Goal: Communication & Community: Connect with others

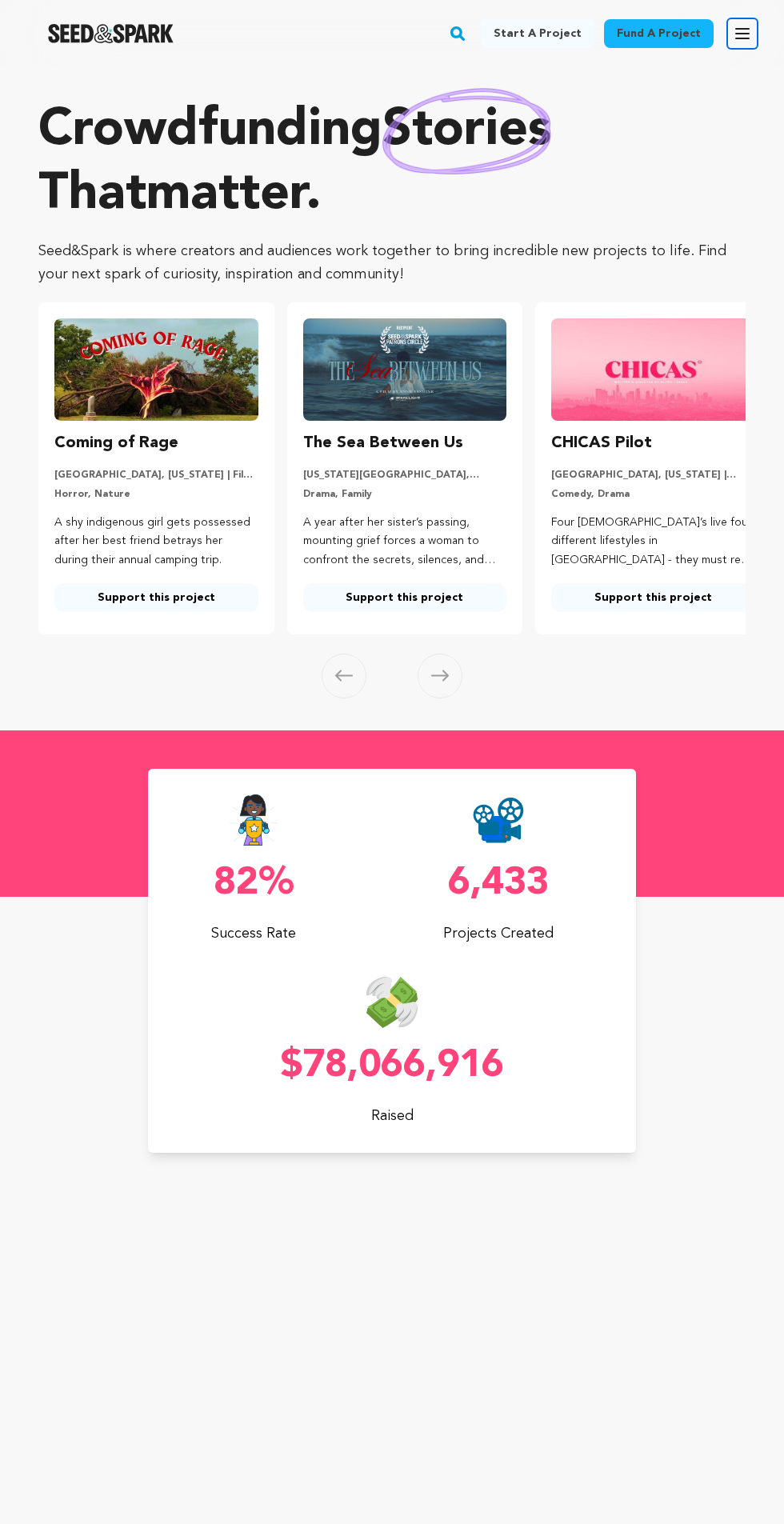
click at [751, 25] on icon "button" at bounding box center [742, 33] width 20 height 20
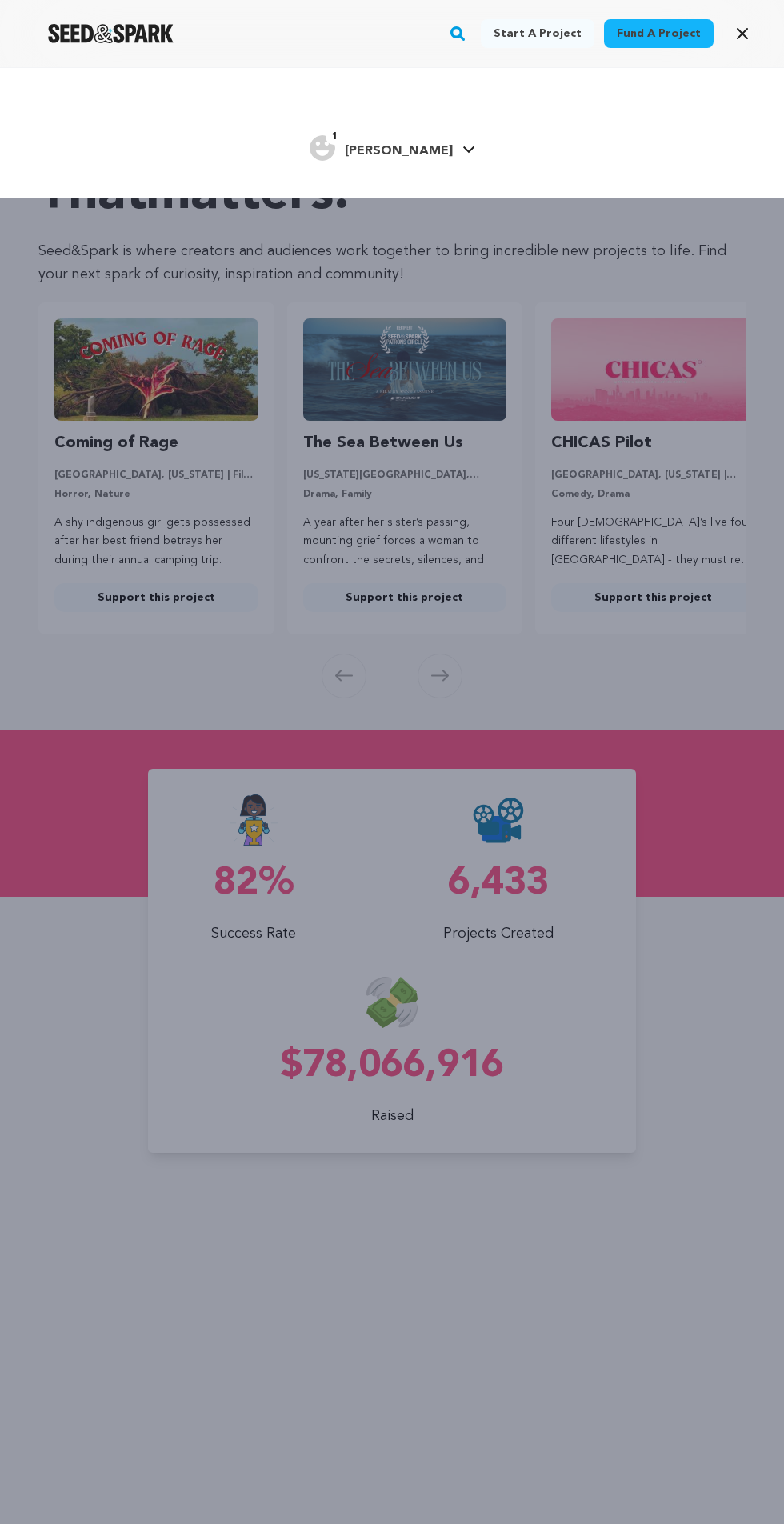
click at [463, 149] on icon at bounding box center [469, 149] width 13 height 8
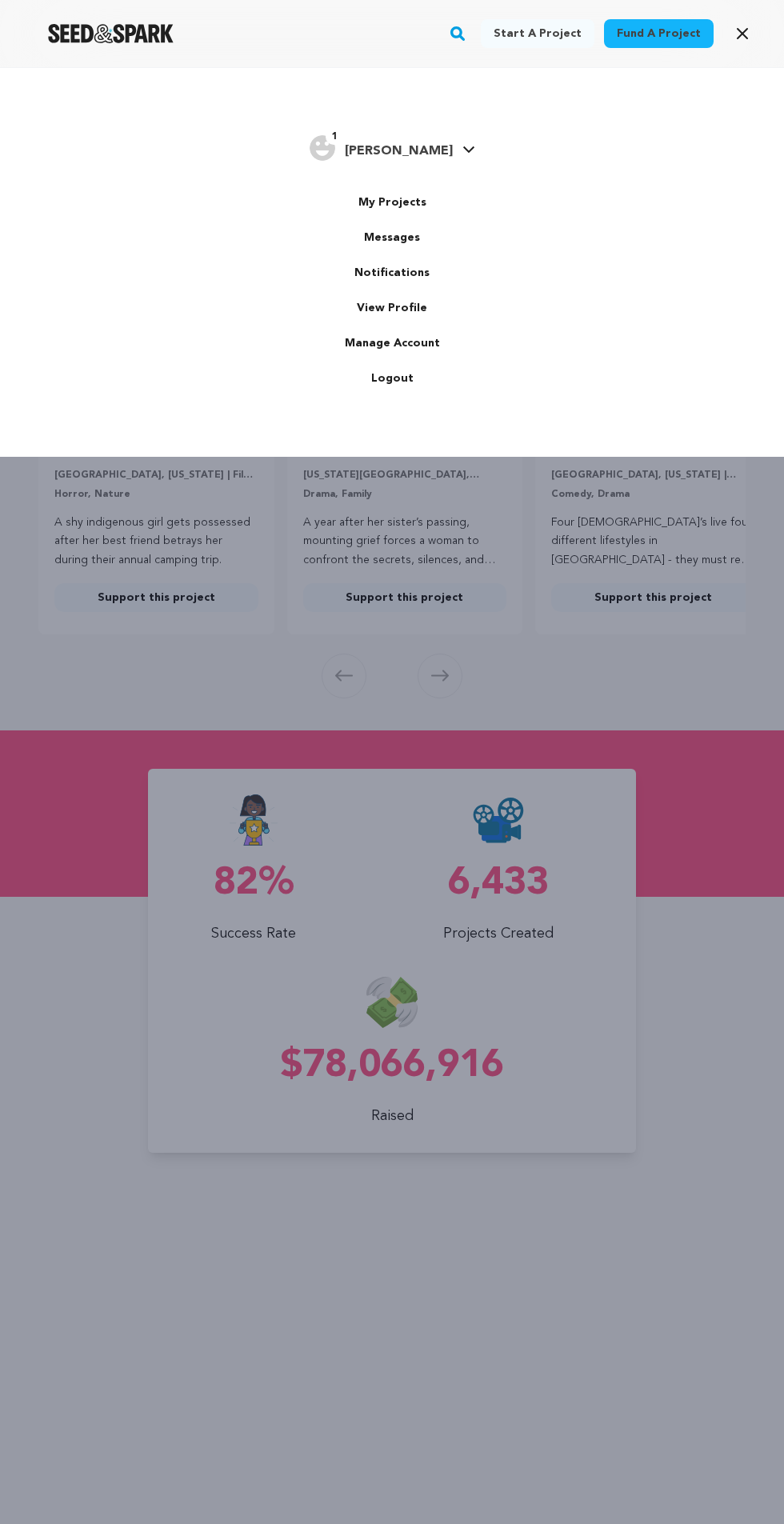
click at [413, 228] on link "Messages" at bounding box center [392, 238] width 179 height 35
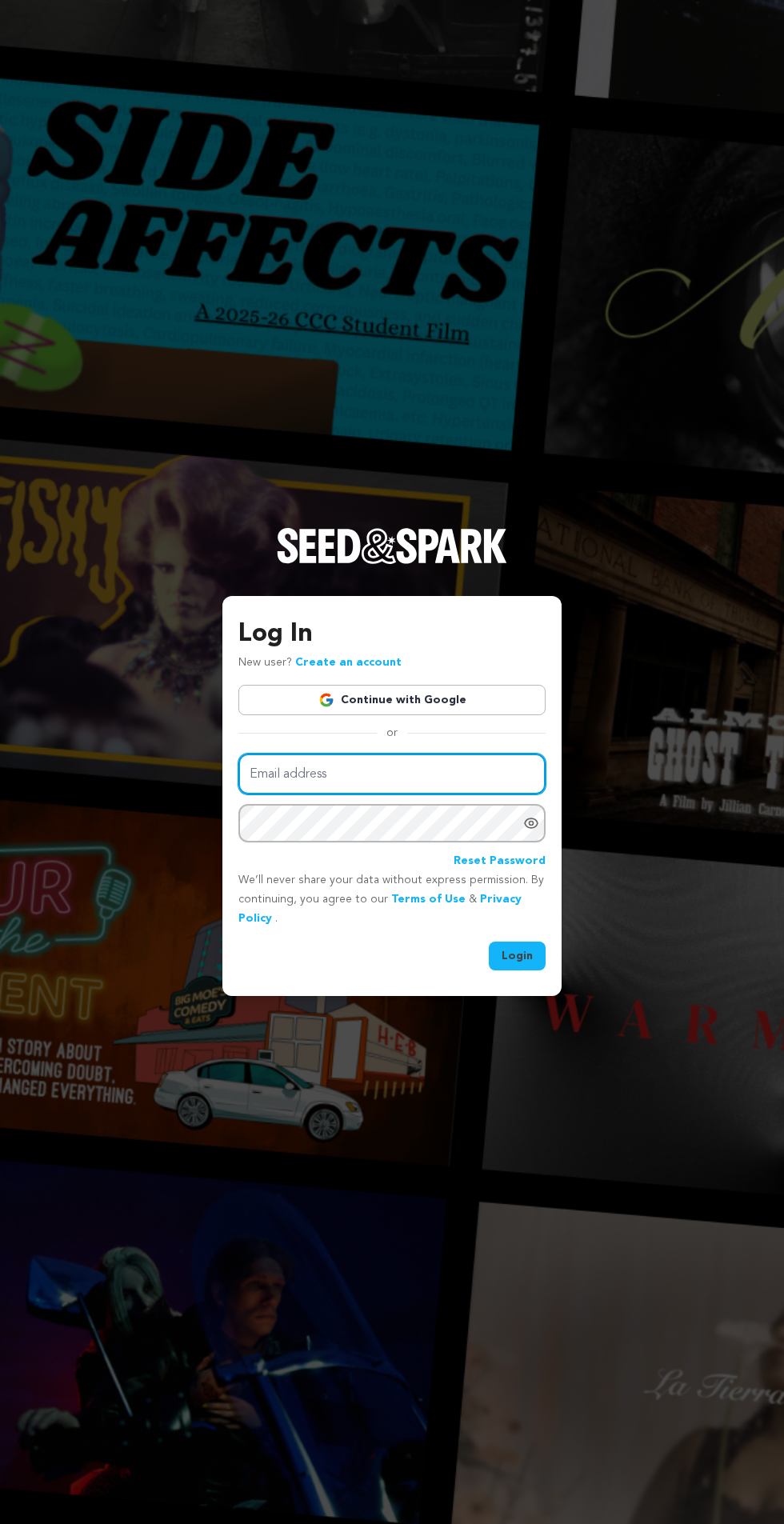
click at [392, 794] on input "Email address" at bounding box center [392, 774] width 307 height 41
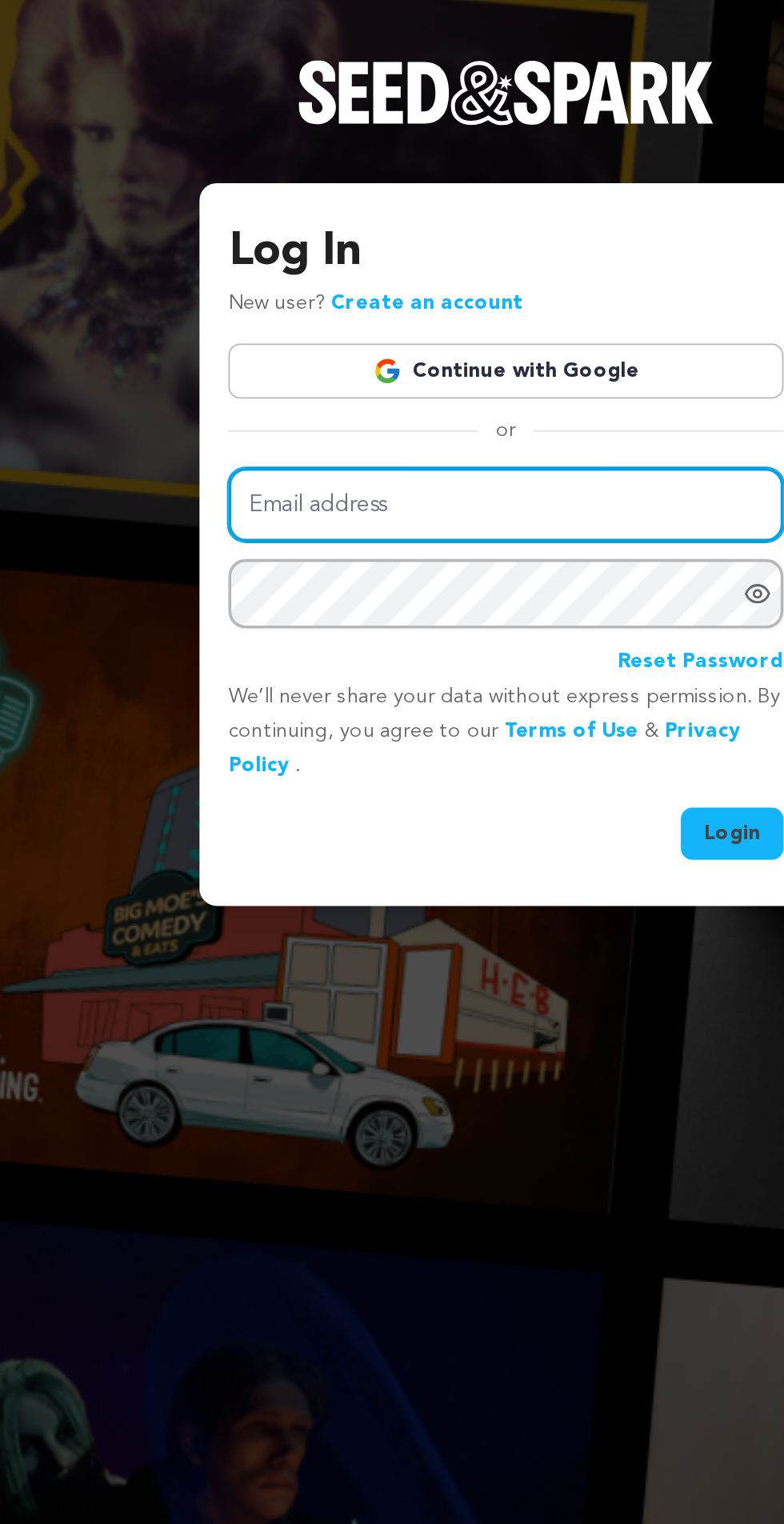
click at [379, 794] on input "Email address" at bounding box center [392, 774] width 307 height 41
type input "e"
type input "messixani@gmail.com"
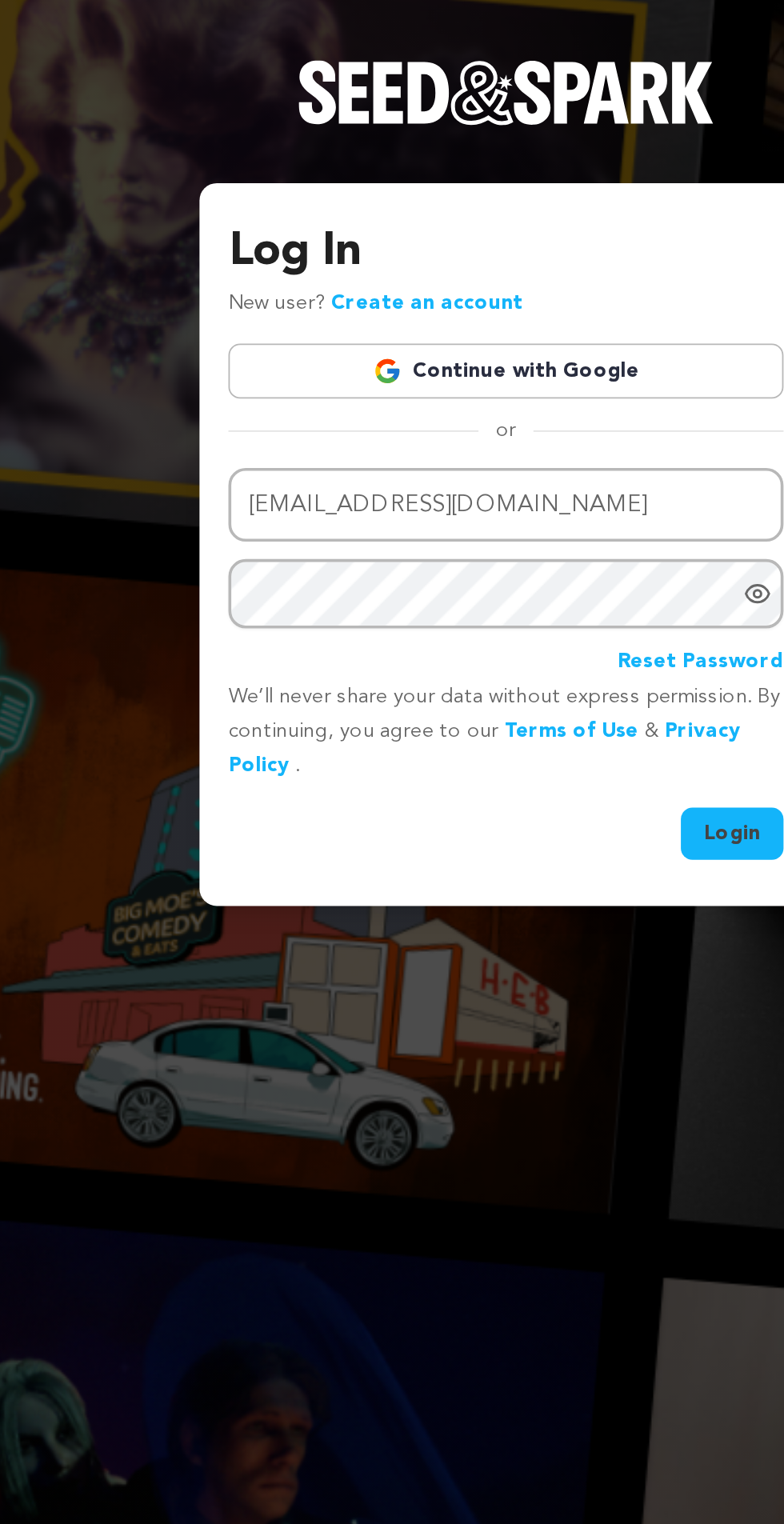
click at [531, 831] on icon "Show password as plain text. Warning: this will display your password on the sc…" at bounding box center [531, 824] width 16 height 16
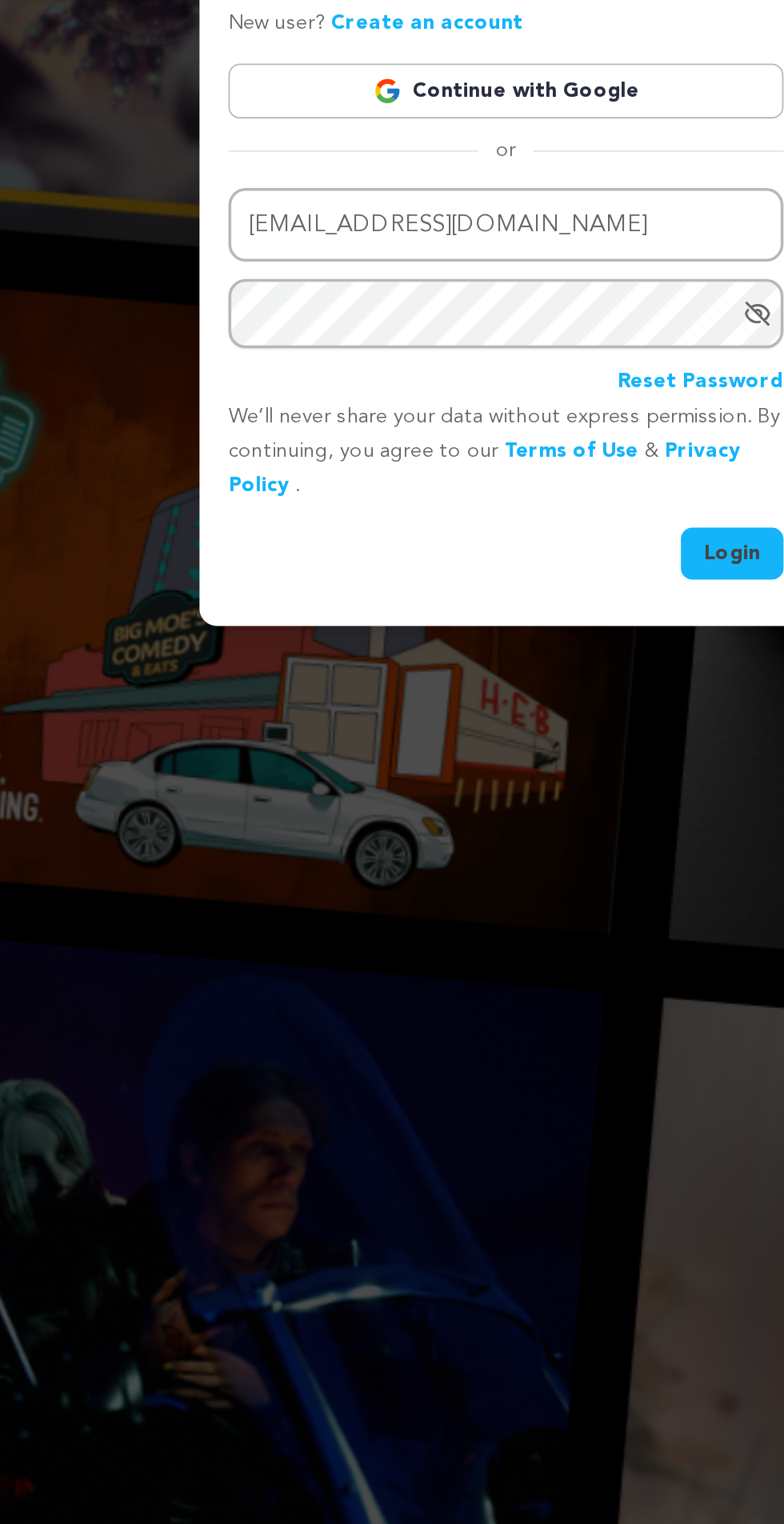
click at [518, 971] on button "Login" at bounding box center [517, 956] width 57 height 29
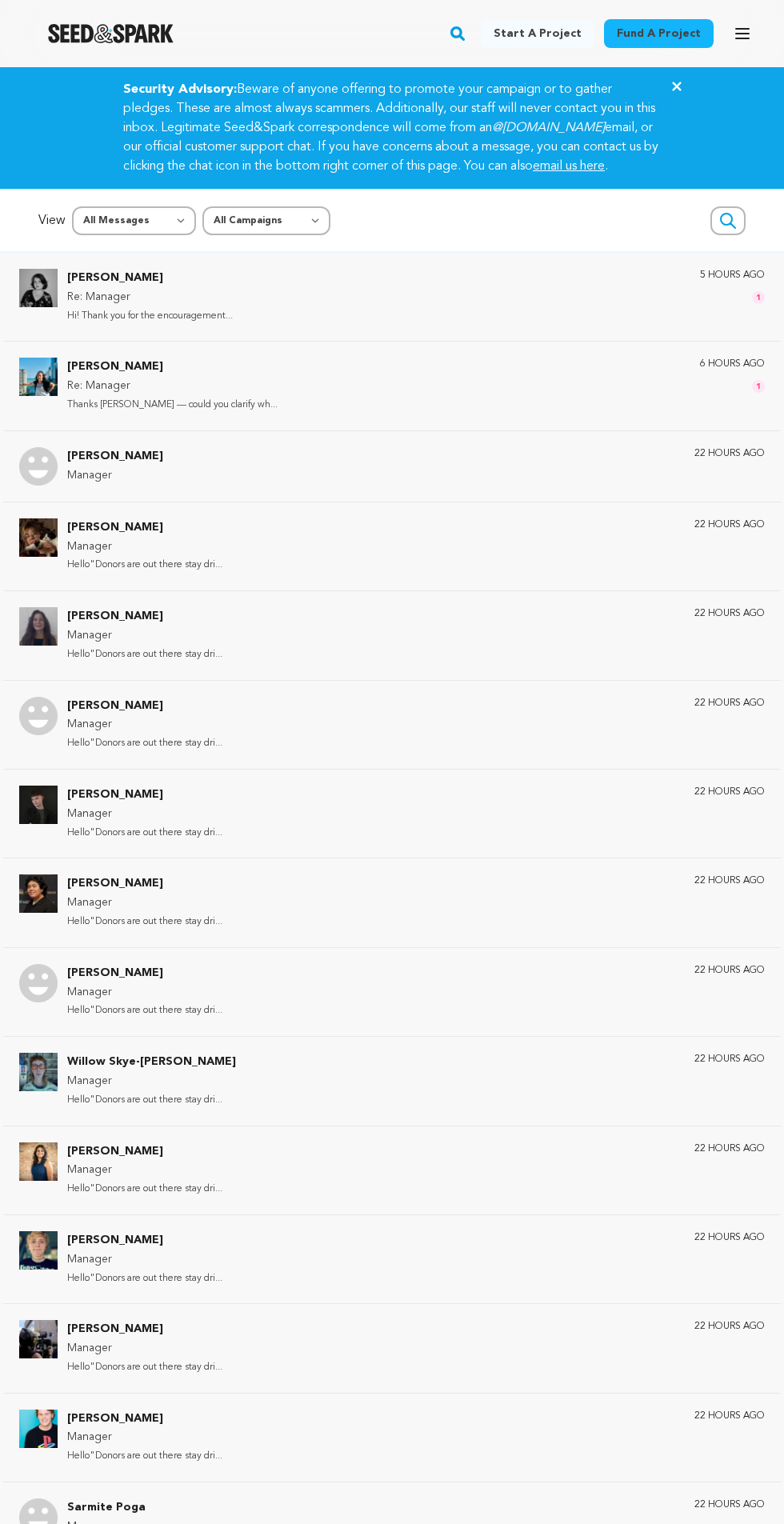
click at [362, 414] on div "Luisa Bott Re: Manager Thanks Sarah — could you clarify wh... 6 hours ago 1" at bounding box center [415, 385] width 698 height 56
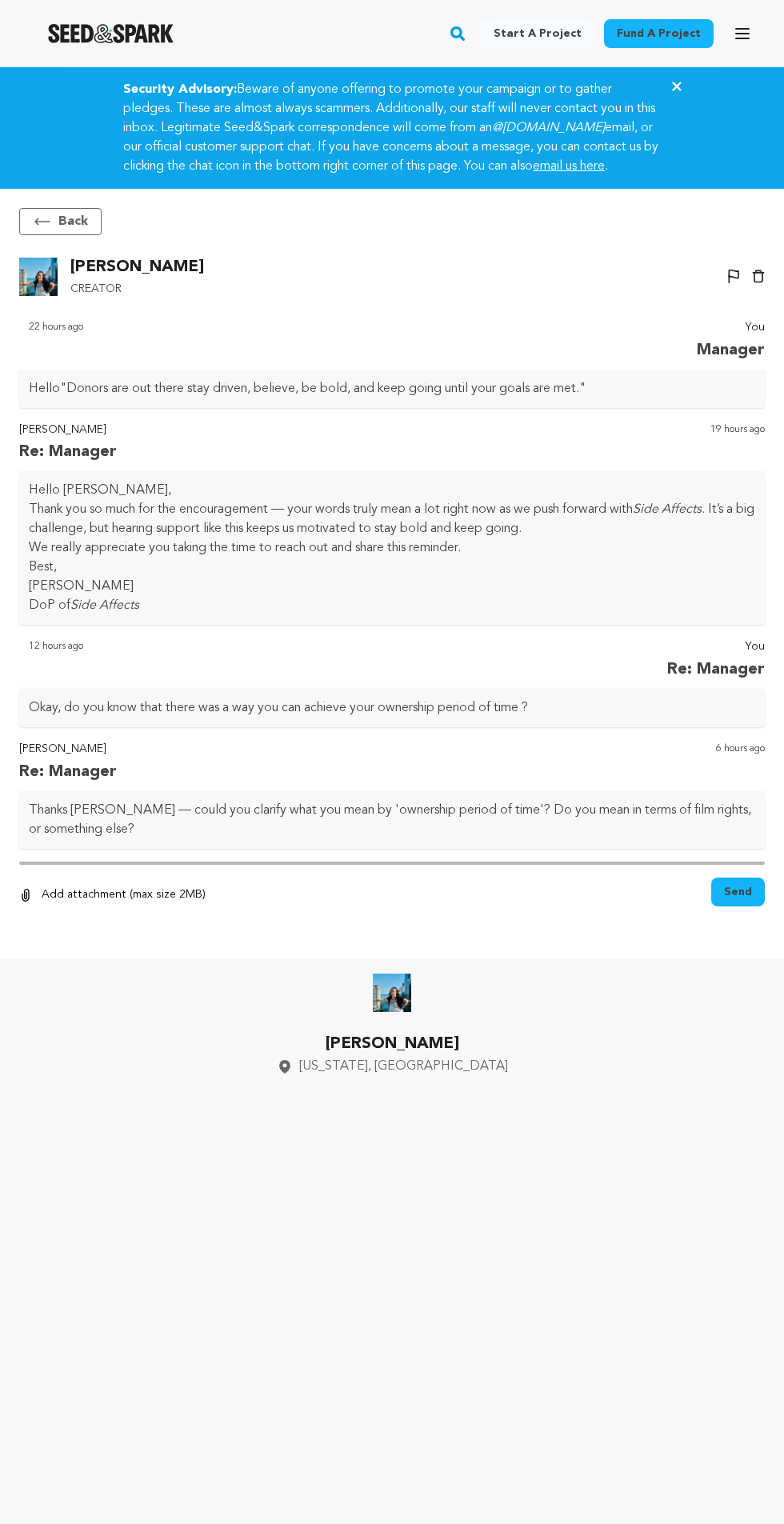
scroll to position [136, 0]
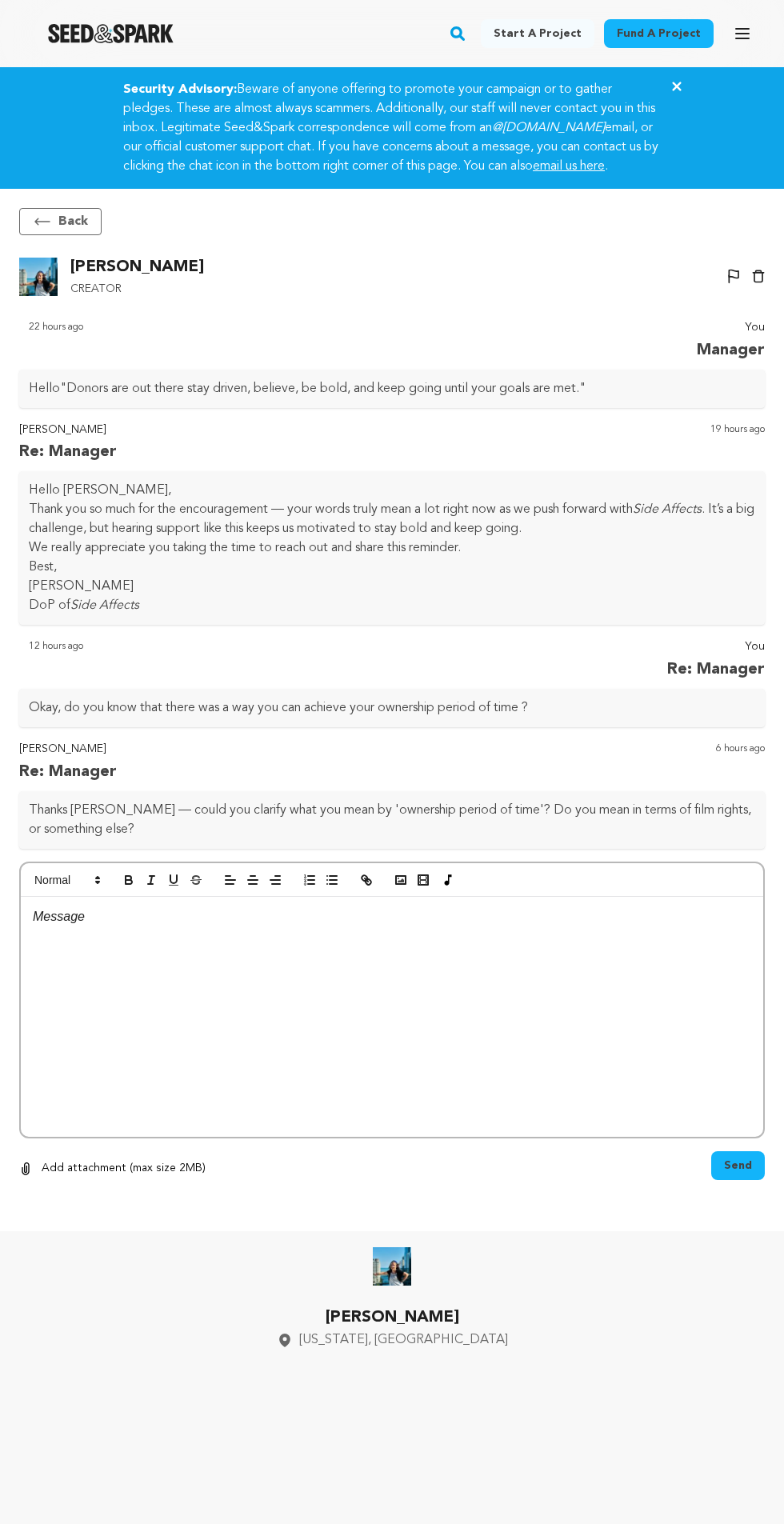
click at [209, 922] on div at bounding box center [392, 1017] width 742 height 240
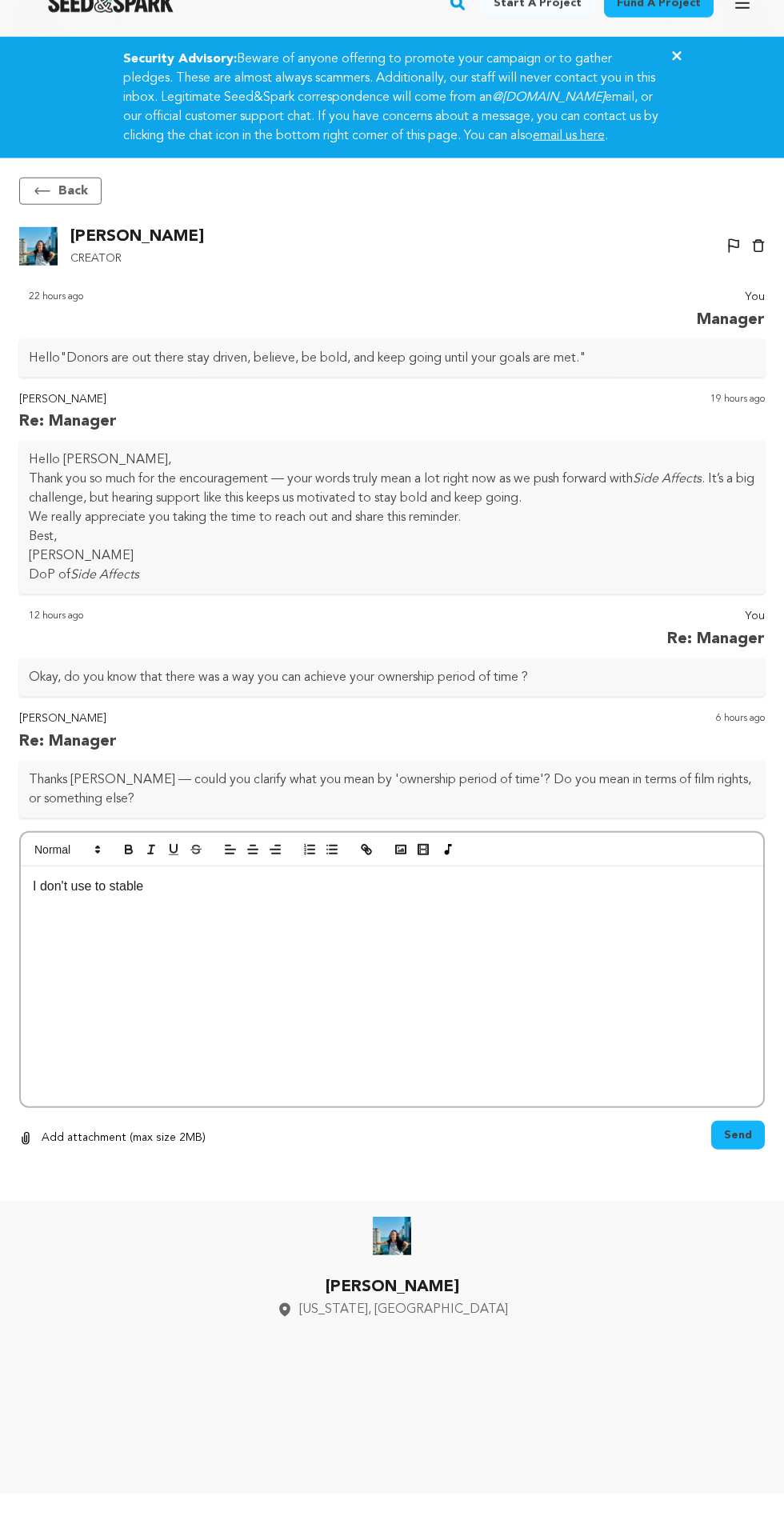
click at [215, 907] on p "I don't use to stable" at bounding box center [392, 917] width 718 height 20
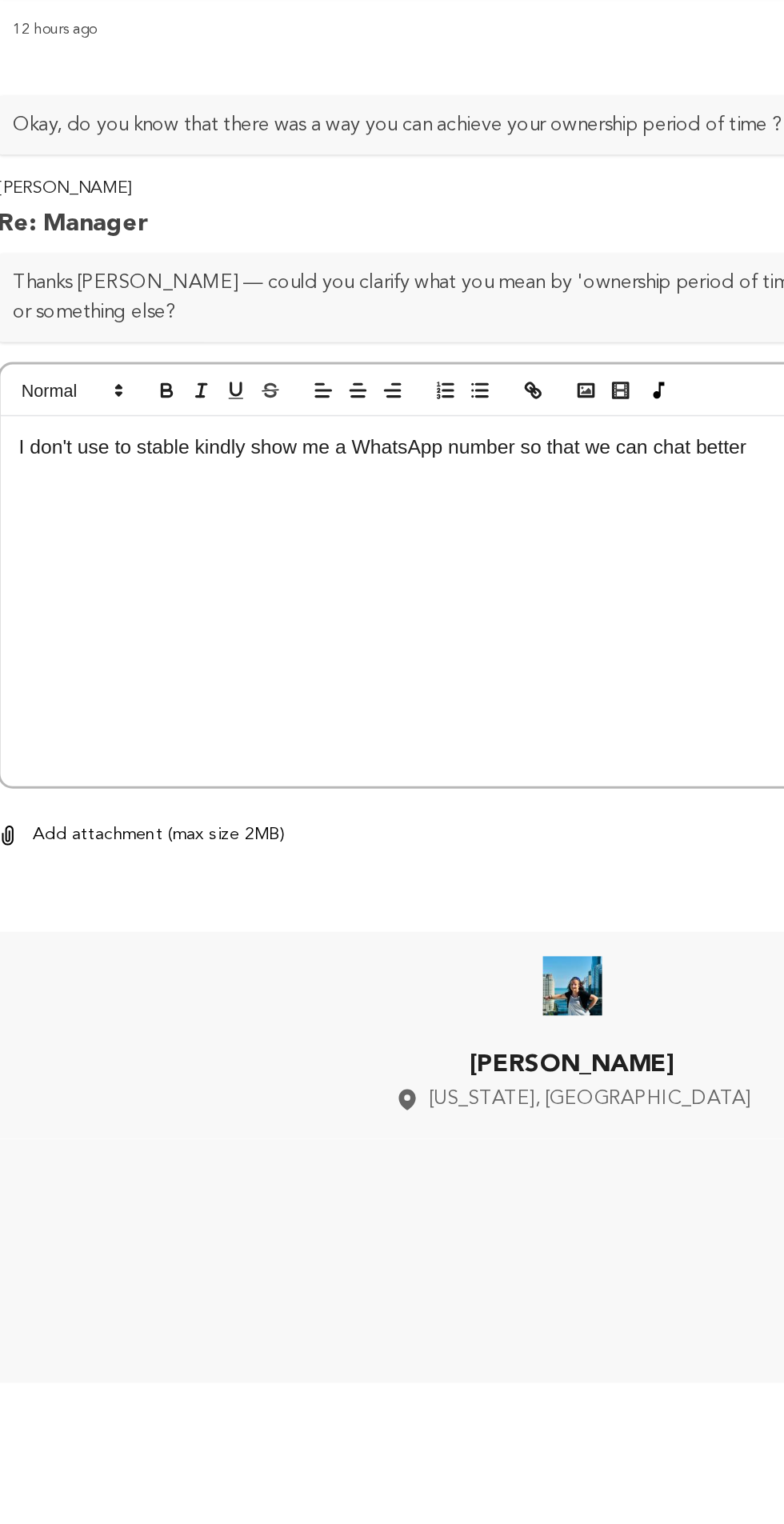
click at [210, 907] on p "I don't use to stable kindly show me a WhatsApp number so that we can chat bett…" at bounding box center [392, 917] width 718 height 20
click at [250, 907] on p "I don't use to stable kindly share me a WhatsApp number so that we can chat bet…" at bounding box center [392, 917] width 718 height 20
click at [259, 897] on div "I don't use to stable kindly share me a WhatsApp number so that we can chat bet…" at bounding box center [392, 1017] width 742 height 240
click at [240, 897] on div "I don't use to stable kindly share me a WhatsApp number so that we can chat bet…" at bounding box center [392, 1017] width 742 height 240
click at [253, 897] on div "I don't use to stable kindly share me a WhatsApp number so that we can chat bet…" at bounding box center [392, 1017] width 742 height 240
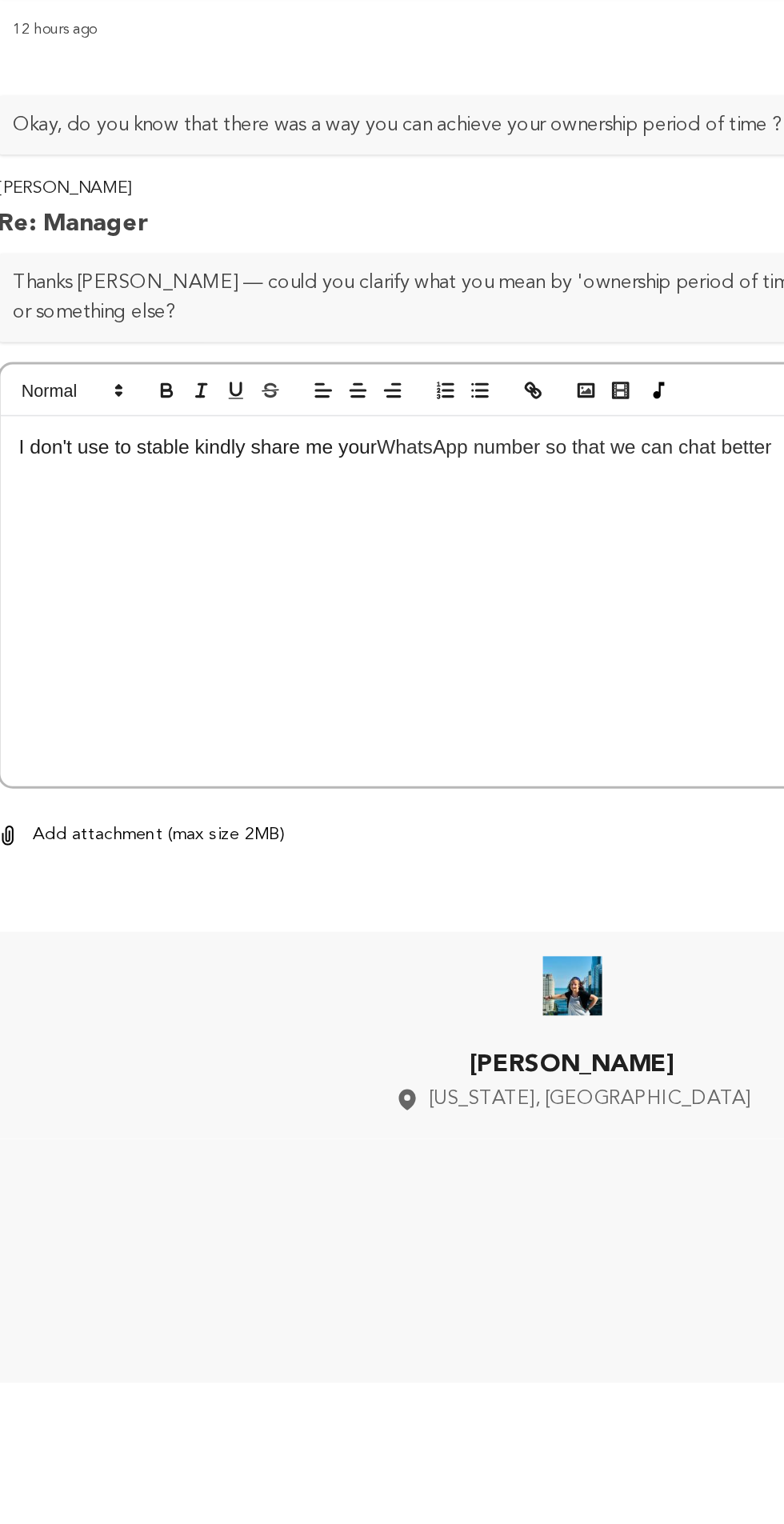
click at [510, 910] on span "WhatsApp number so that we can chat better" at bounding box center [392, 917] width 256 height 14
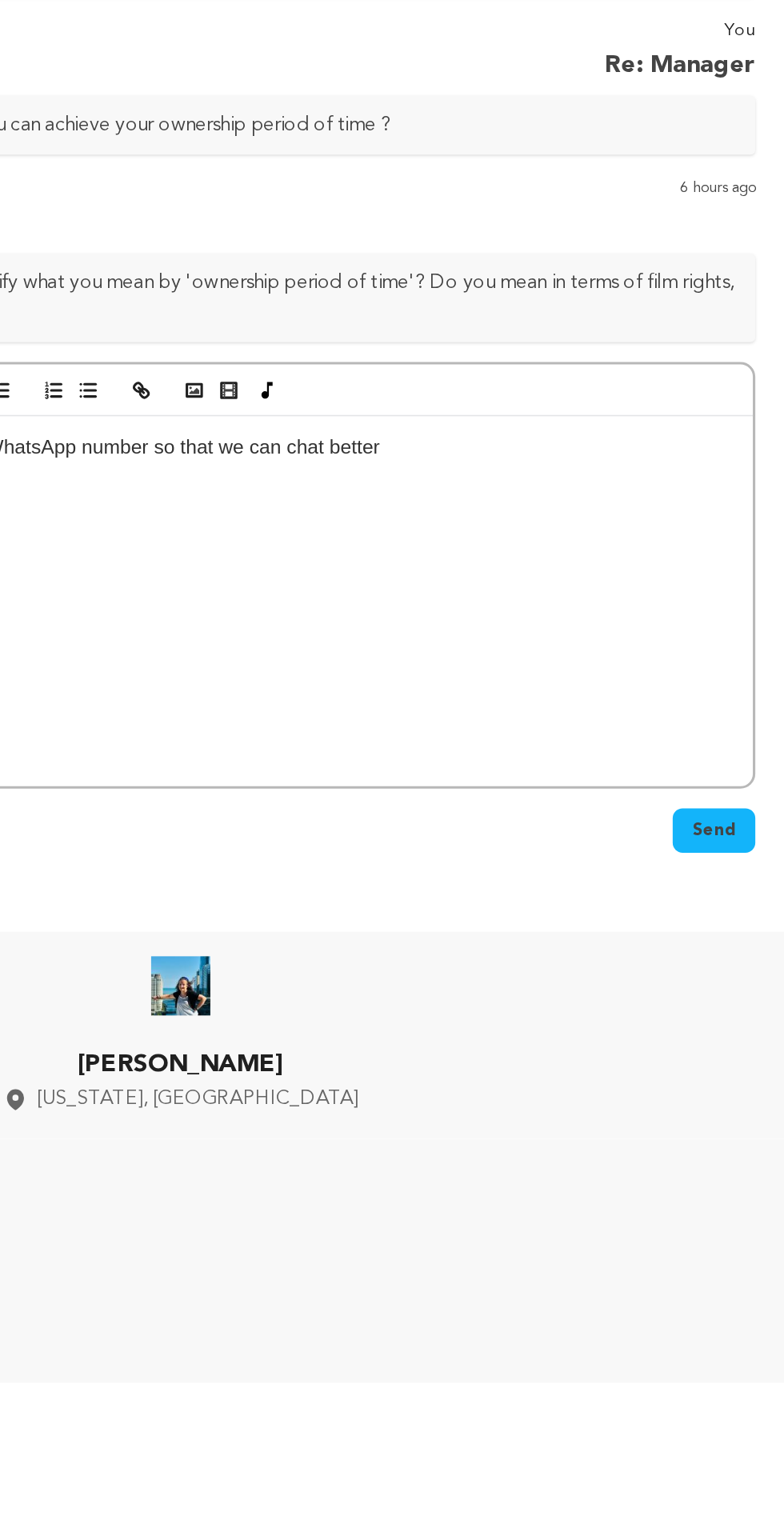
click at [745, 1157] on span "Send" at bounding box center [737, 1166] width 28 height 16
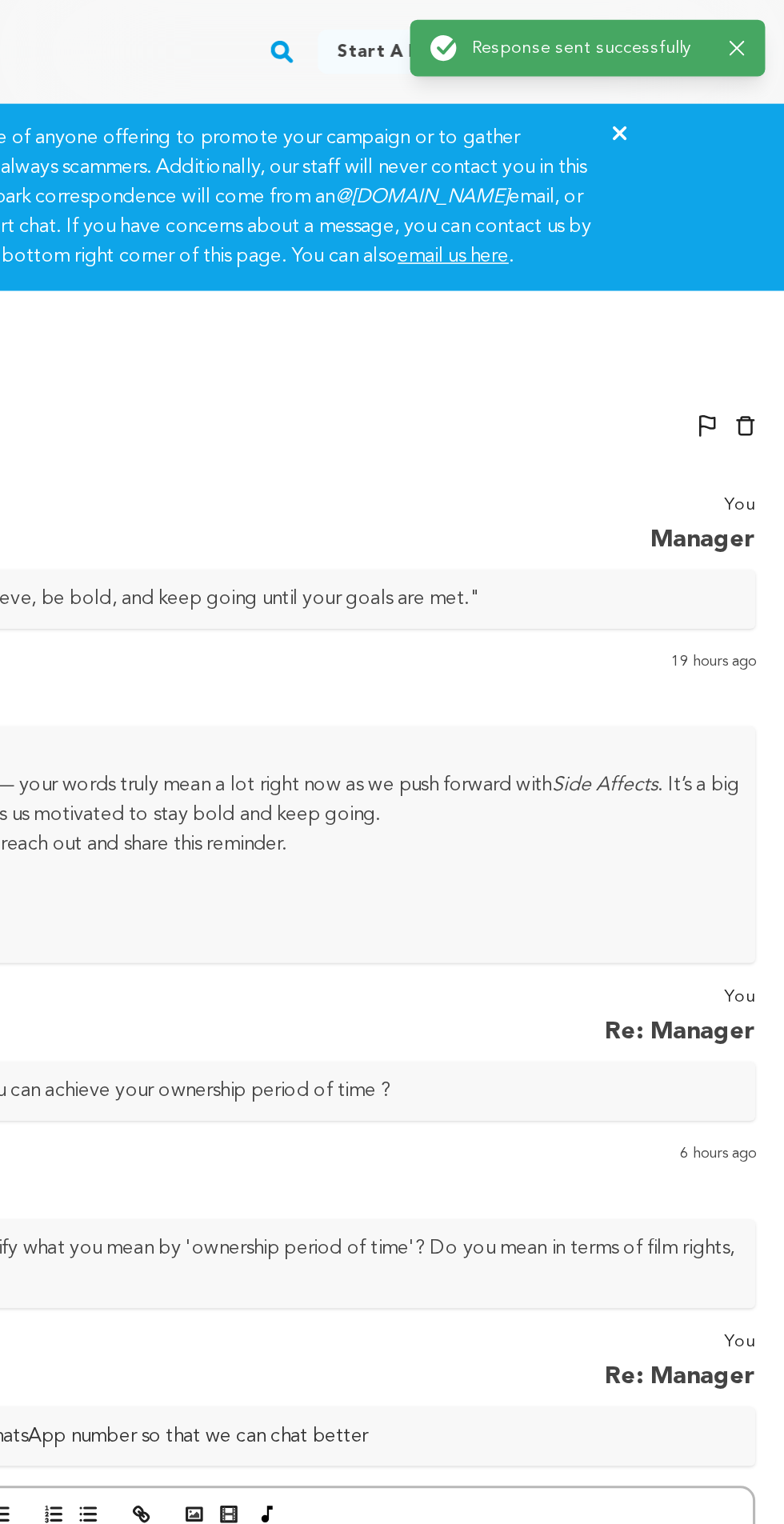
scroll to position [0, 0]
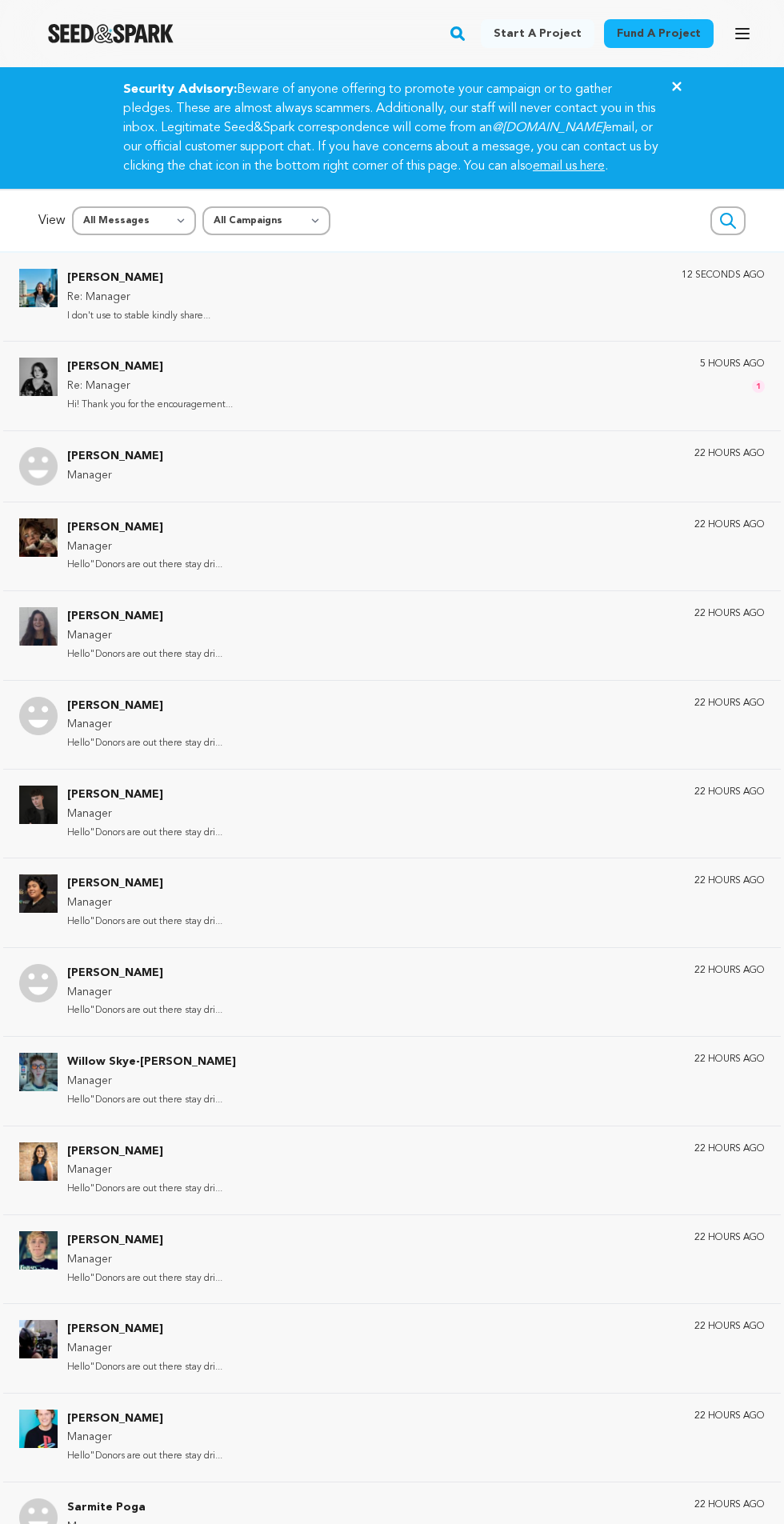
click at [490, 429] on div "[PERSON_NAME] Re: Manager Hi! Thank you for the encouragement... 5 hours ago 1" at bounding box center [392, 385] width 777 height 89
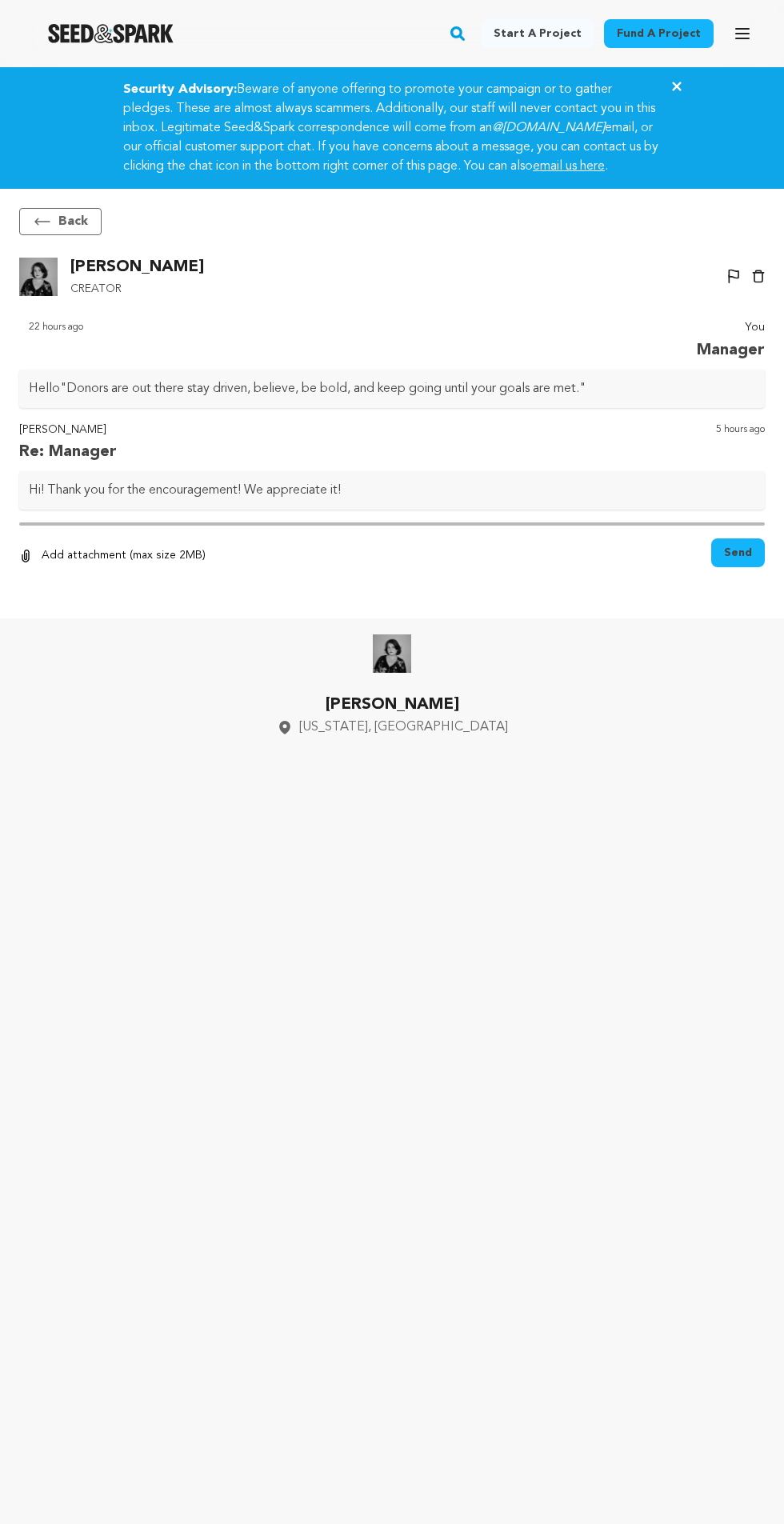
scroll to position [136, 0]
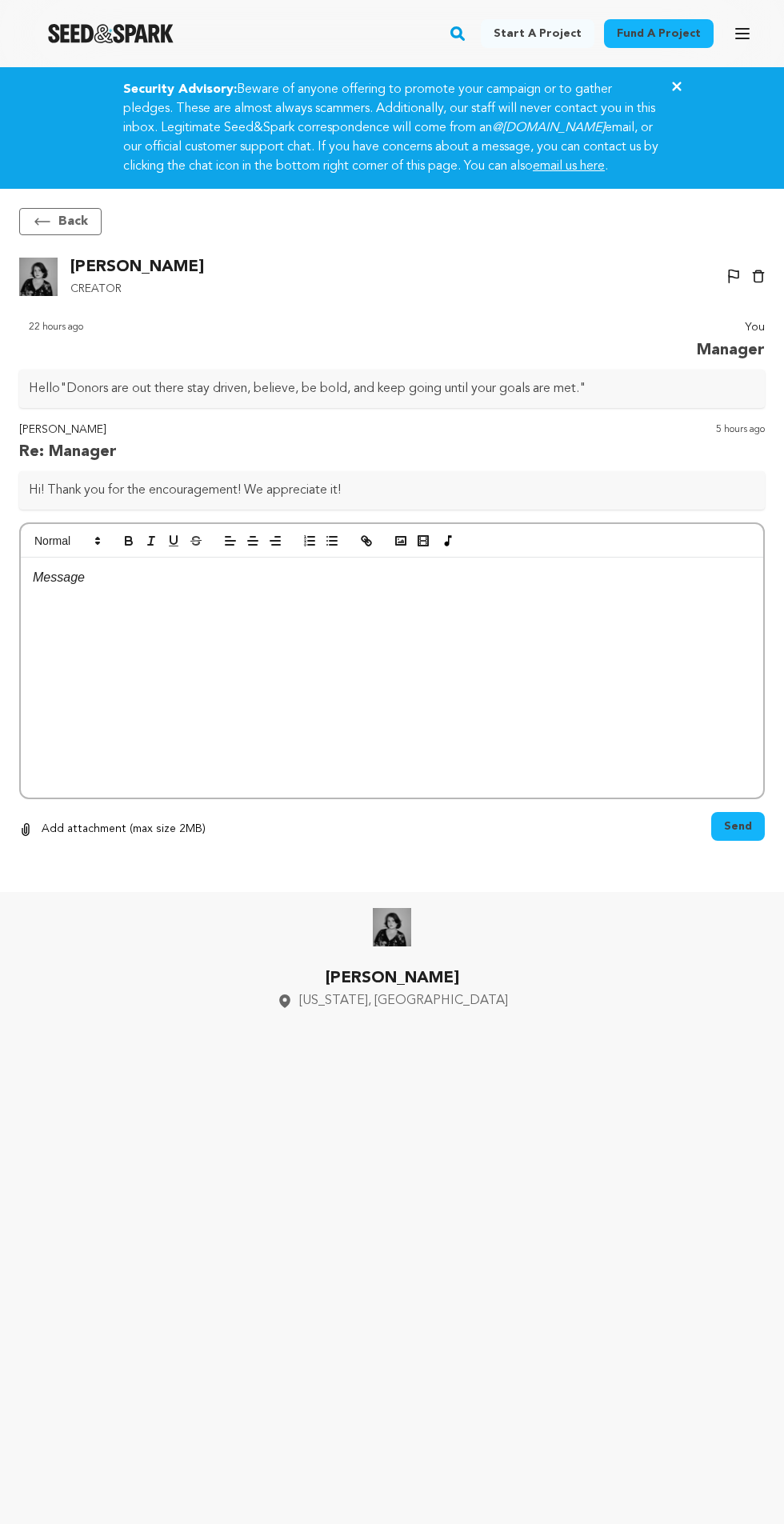
click at [477, 570] on div at bounding box center [392, 678] width 742 height 240
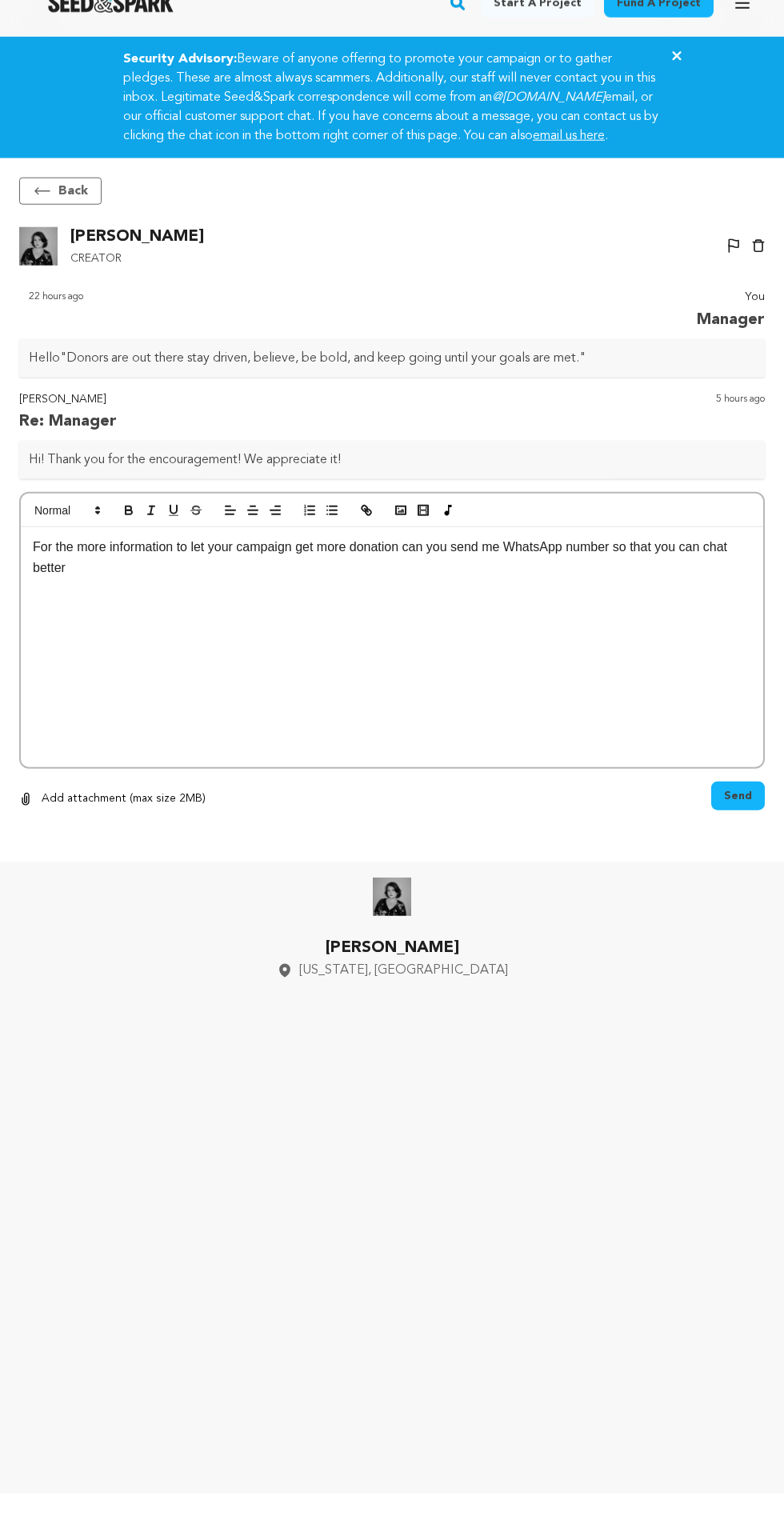
click at [757, 812] on button "Send" at bounding box center [737, 826] width 54 height 29
